Goal: Task Accomplishment & Management: Use online tool/utility

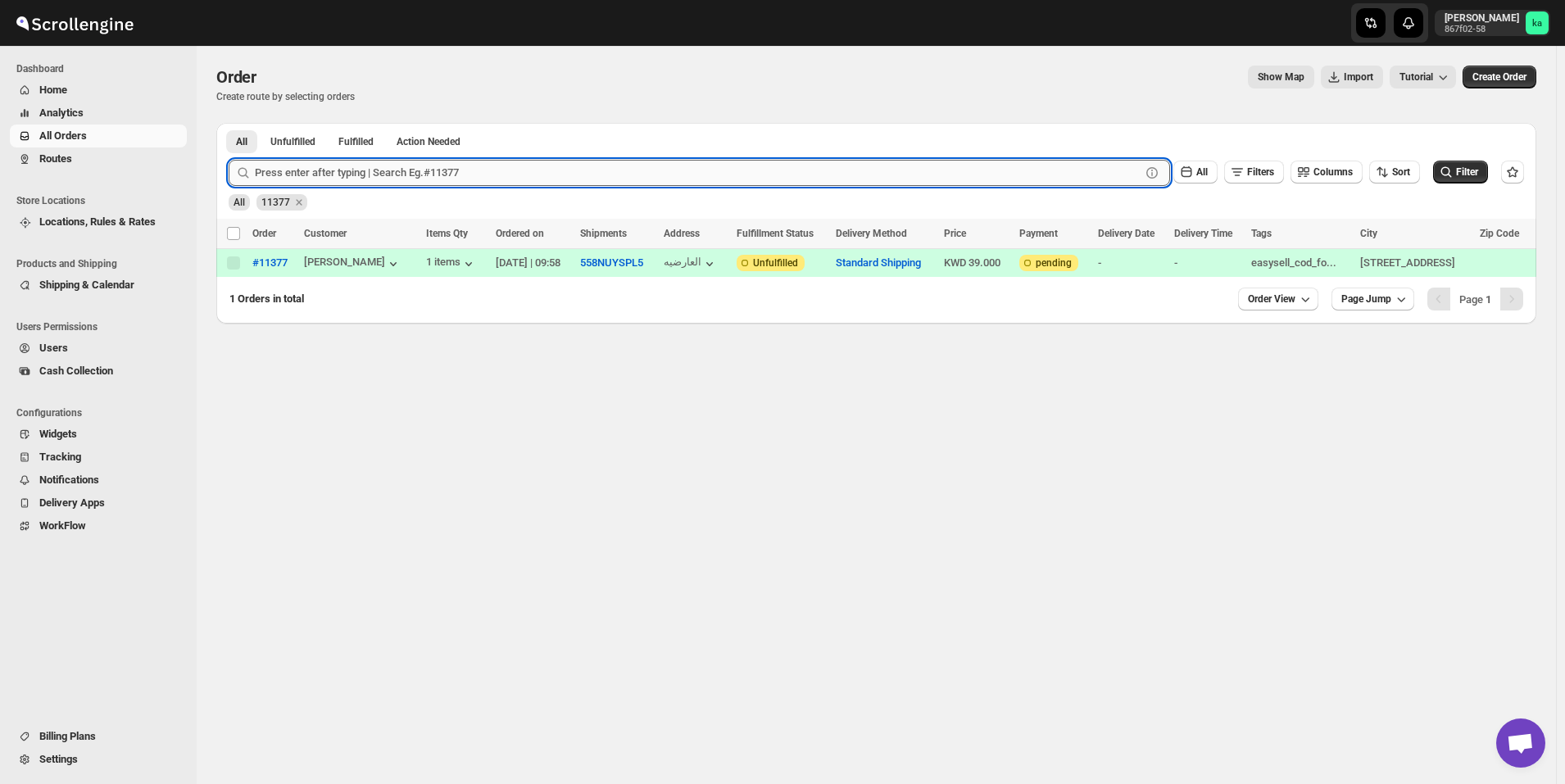
click at [384, 181] on input "text" at bounding box center [698, 173] width 886 height 26
paste input "11494"
type input "11494"
click at [229, 123] on button "Submit" at bounding box center [252, 131] width 47 height 17
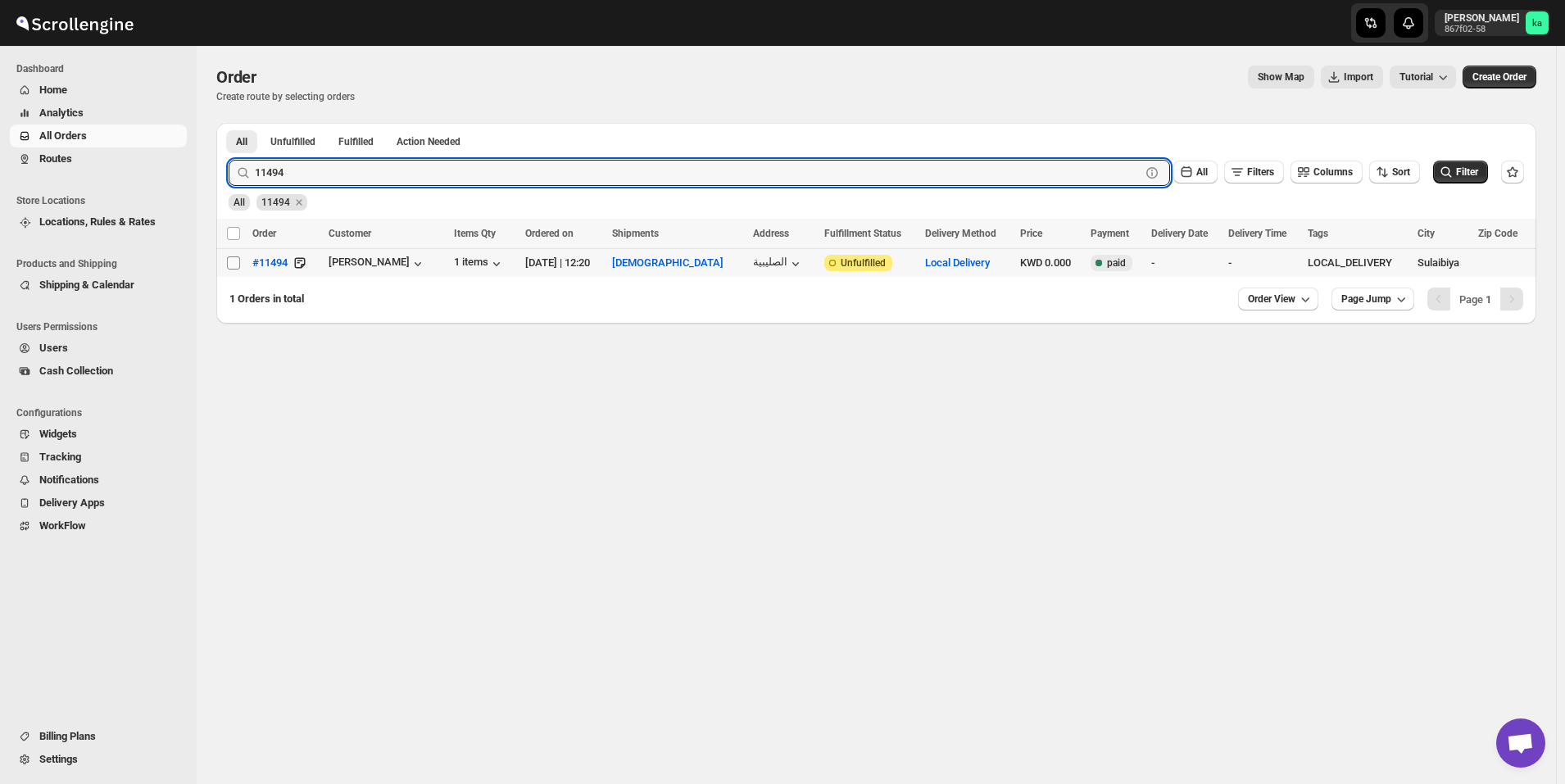
click at [226, 264] on span at bounding box center [233, 263] width 15 height 15
click at [227, 264] on input "Select order" at bounding box center [233, 262] width 13 height 13
checkbox input "false"
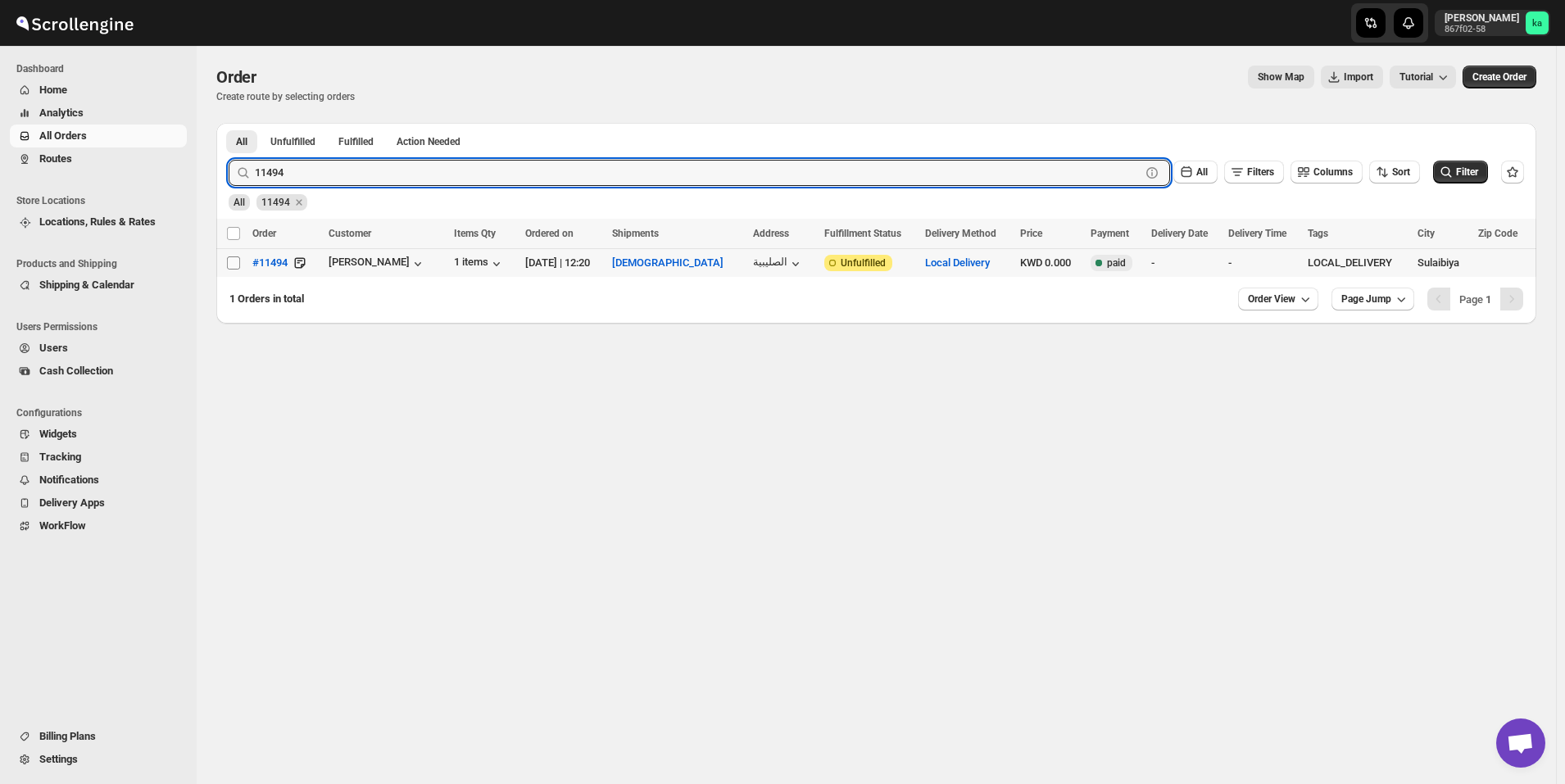
checkbox input "false"
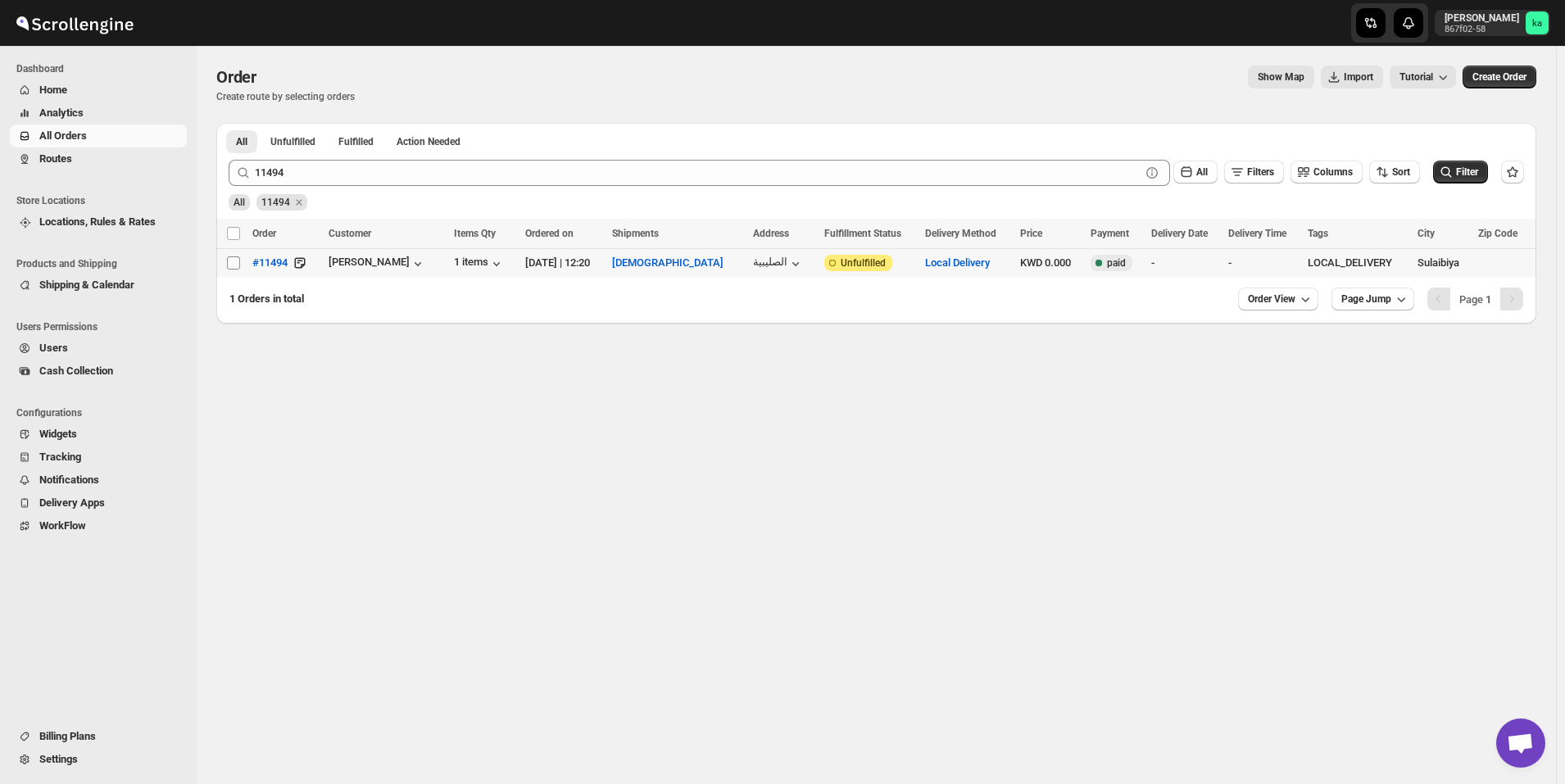
click at [231, 261] on input "Select order" at bounding box center [233, 262] width 13 height 13
checkbox input "true"
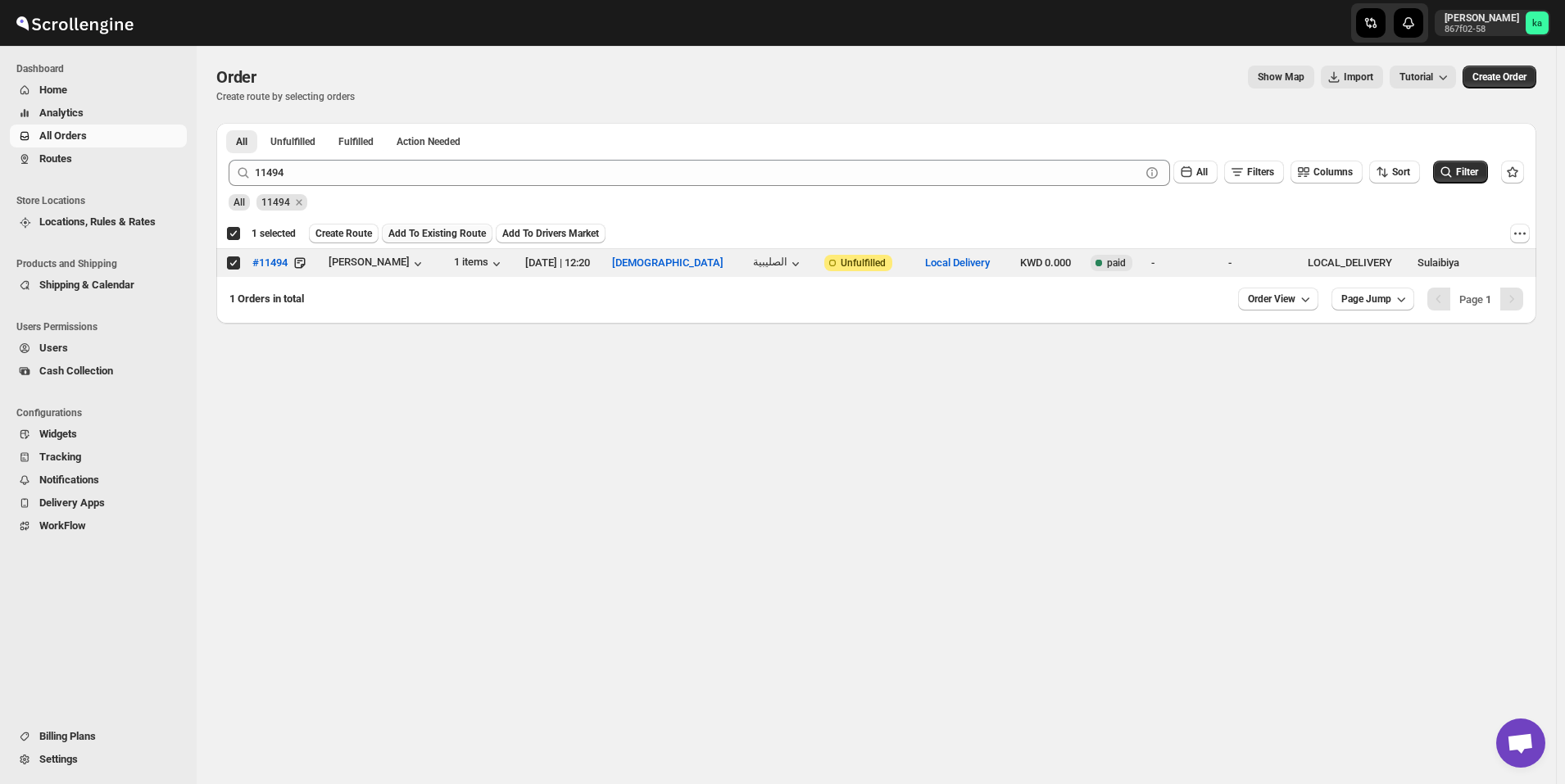
click at [444, 227] on button "Add To Existing Route" at bounding box center [436, 233] width 110 height 19
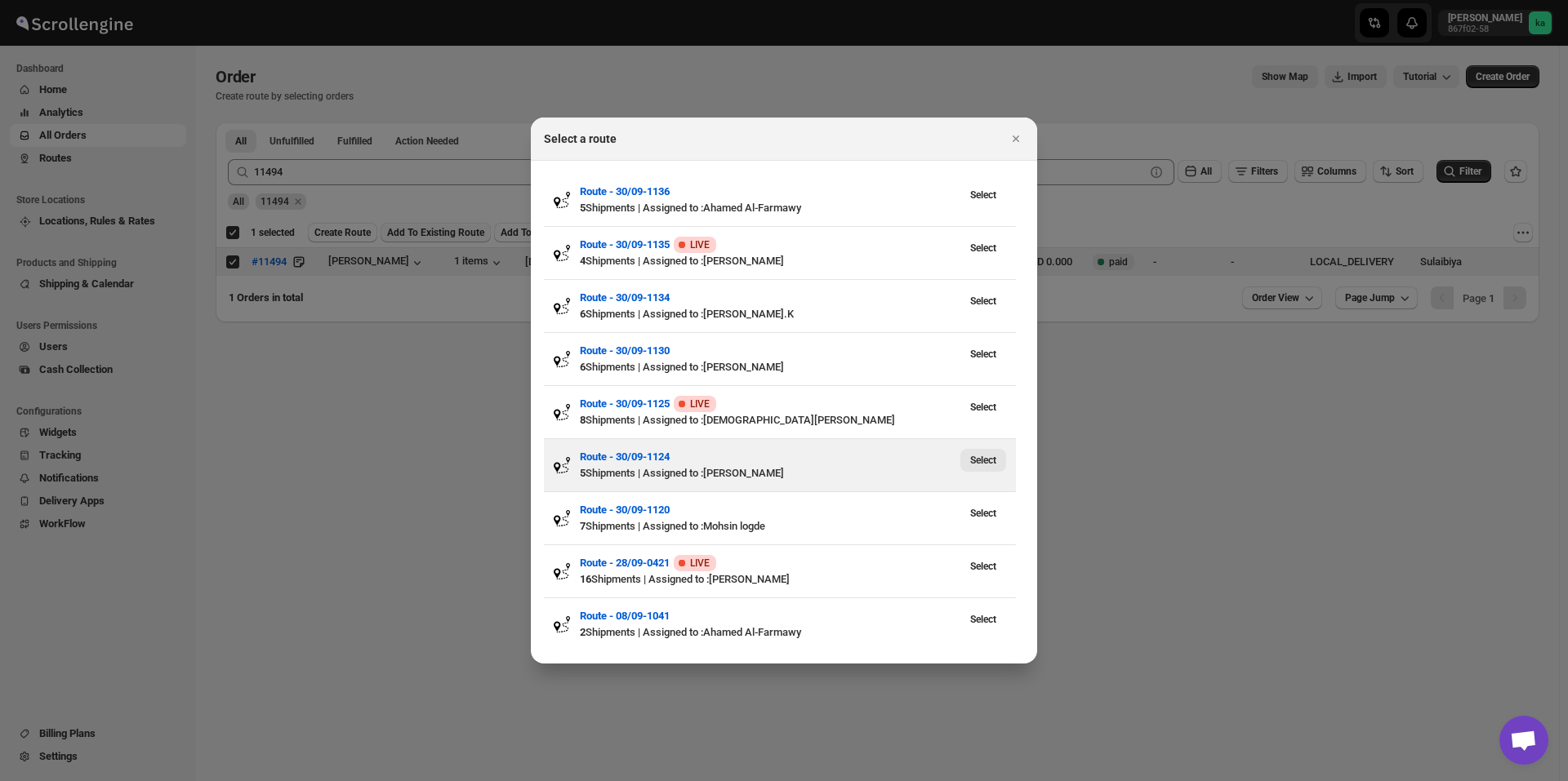
click at [986, 463] on span "Select" at bounding box center [983, 460] width 26 height 13
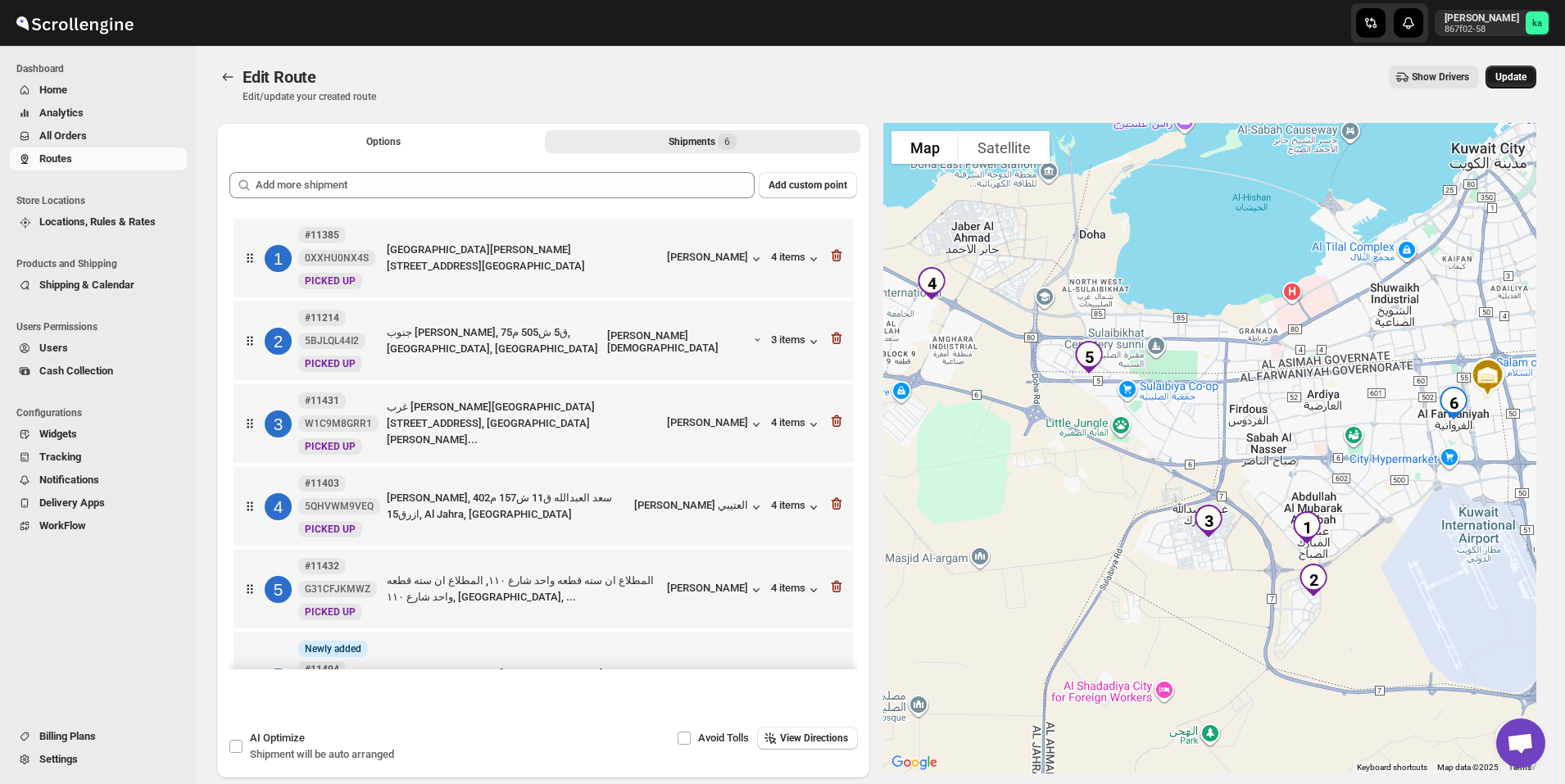
click at [1526, 80] on span "Update" at bounding box center [1511, 77] width 31 height 13
